Goal: Find specific page/section: Find specific page/section

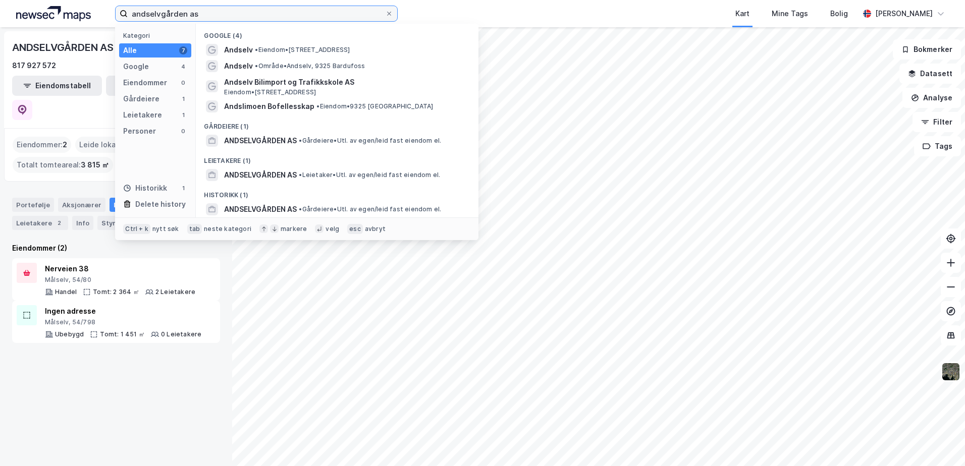
click at [211, 10] on input "andselvgården as" at bounding box center [256, 13] width 257 height 15
click at [387, 13] on icon at bounding box center [389, 14] width 6 height 6
click at [385, 13] on input "andselvgården as" at bounding box center [256, 13] width 257 height 15
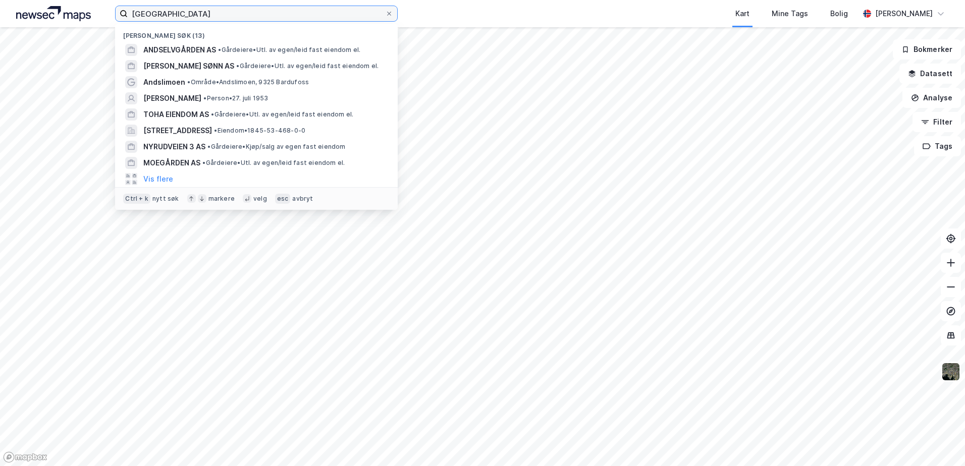
type input "[GEOGRAPHIC_DATA]"
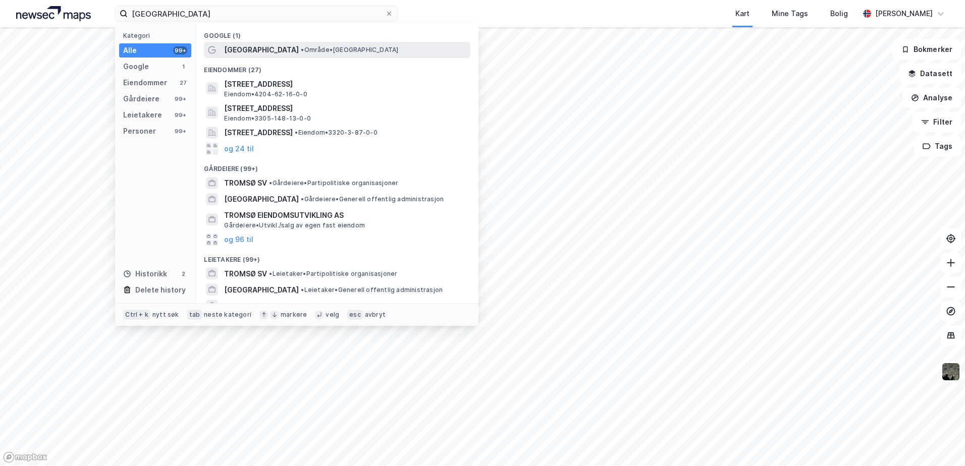
click at [301, 50] on span "•" at bounding box center [302, 50] width 3 height 8
